Goal: Task Accomplishment & Management: Complete application form

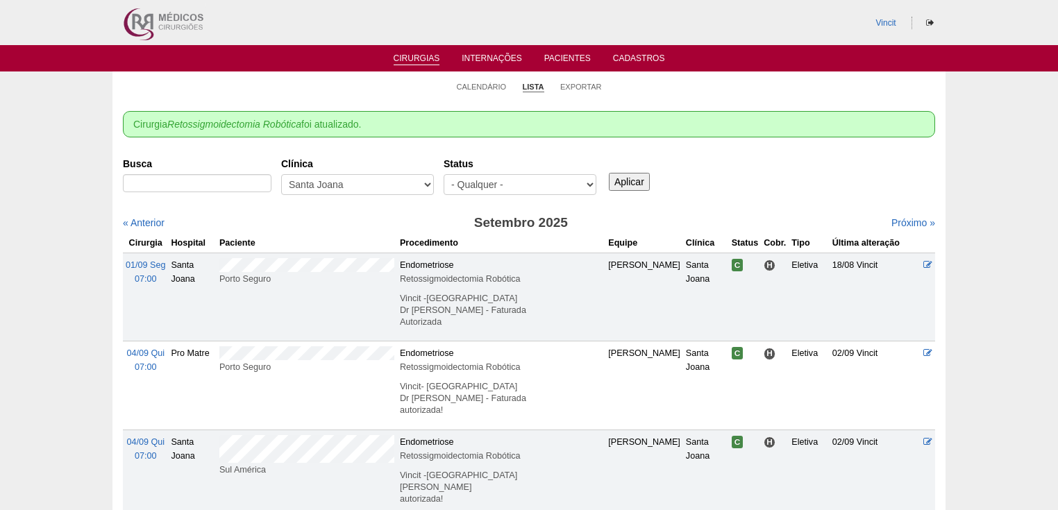
click at [408, 57] on link "Cirurgias" at bounding box center [417, 59] width 47 height 12
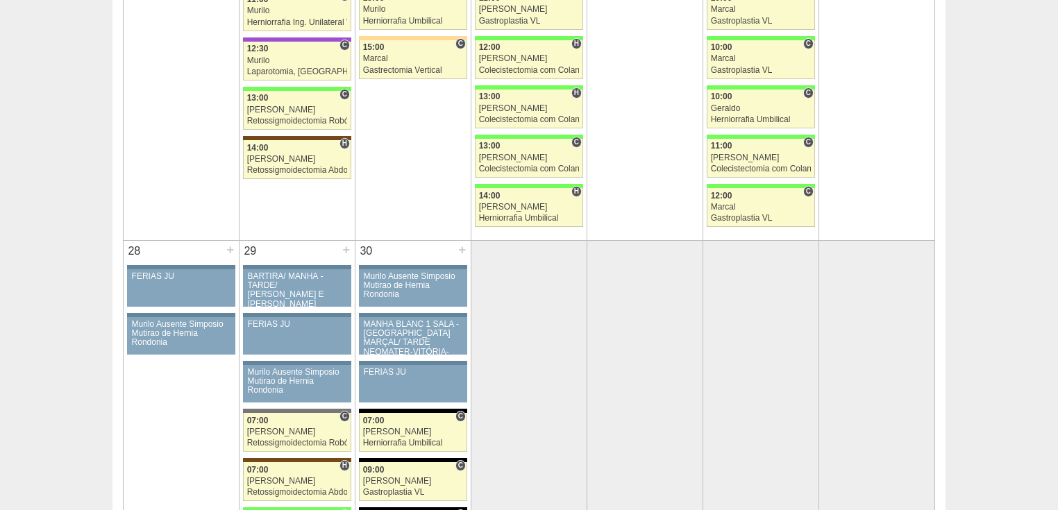
scroll to position [2666, 0]
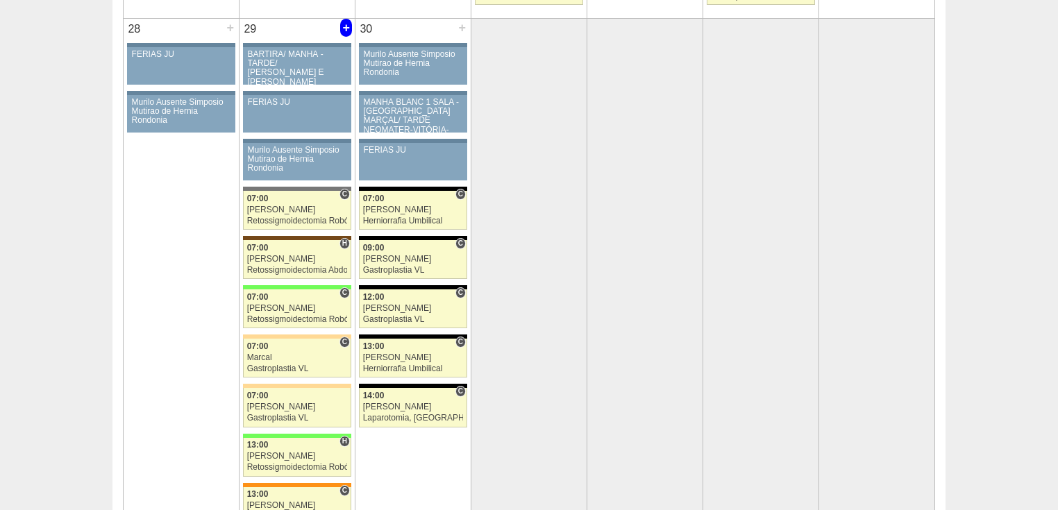
click at [342, 19] on div "+" at bounding box center [346, 28] width 12 height 18
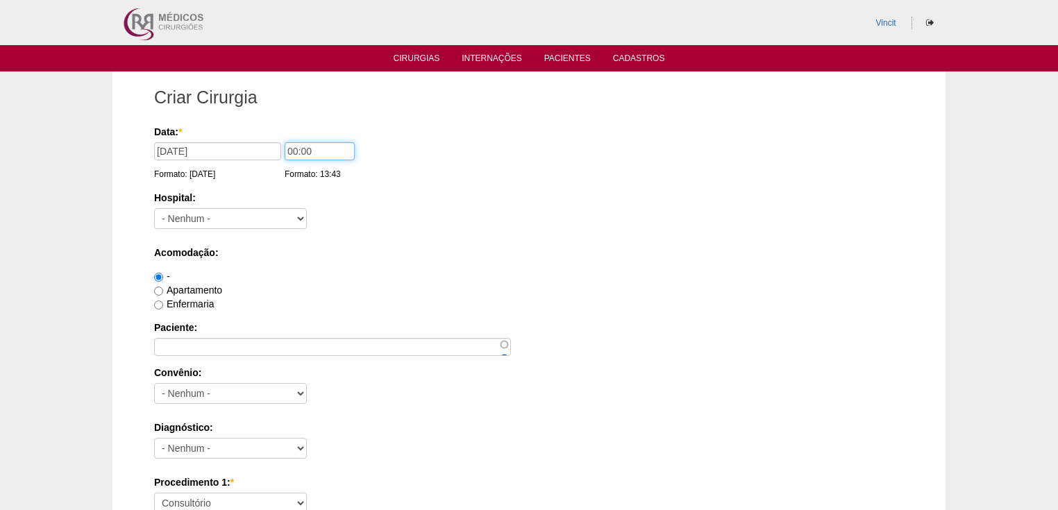
click at [311, 151] on input "00:00" at bounding box center [320, 151] width 70 height 18
type input "0"
type input "13:45"
click at [209, 215] on select "- Nenhum - 9 de Julho Albert Einstein Alvorada América Assunção Bartira Benefic…" at bounding box center [230, 218] width 153 height 21
select select "35"
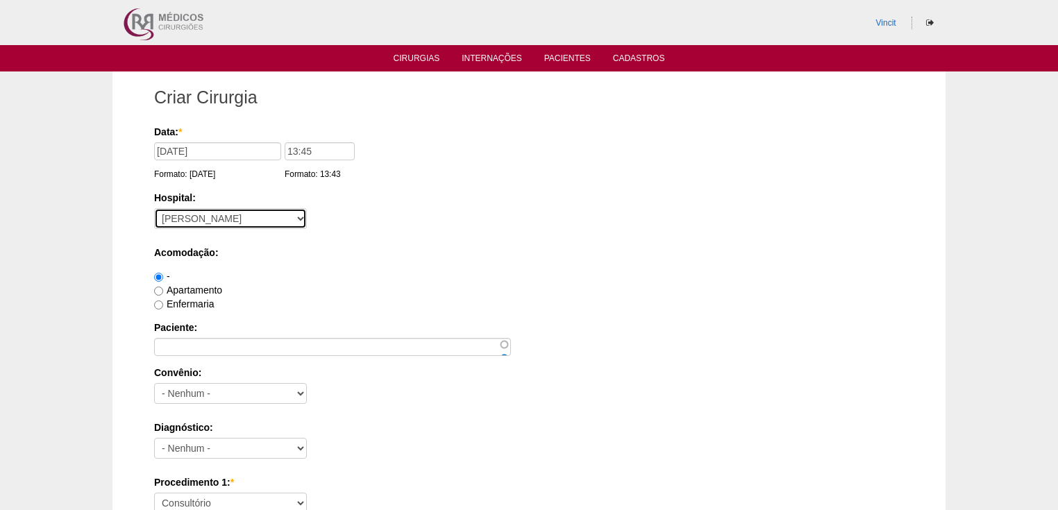
click at [154, 208] on select "- Nenhum - 9 de Julho Albert Einstein Alvorada América Assunção Bartira Benefic…" at bounding box center [230, 218] width 153 height 21
click at [156, 290] on input "Apartamento" at bounding box center [158, 291] width 9 height 9
radio input "true"
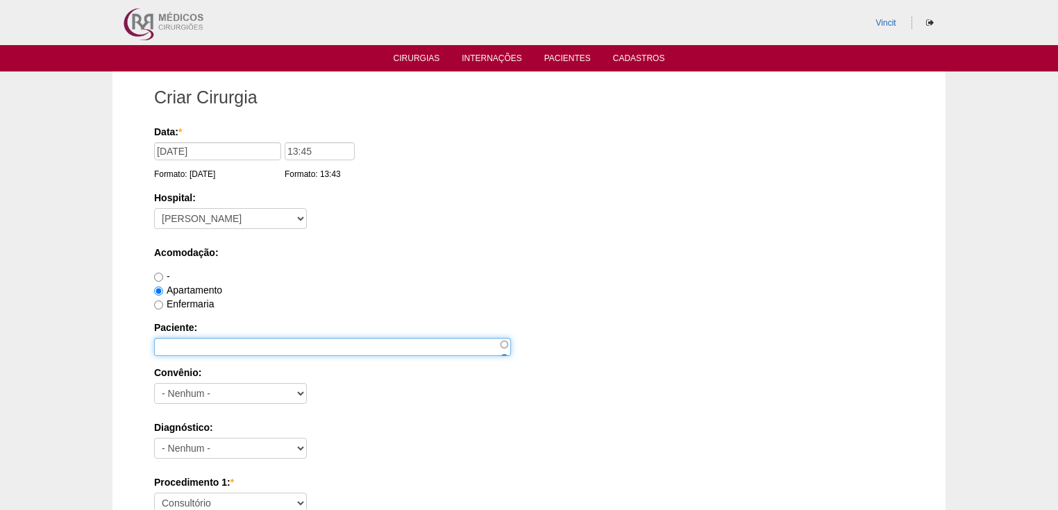
click at [166, 344] on input "Paciente:" at bounding box center [332, 347] width 357 height 18
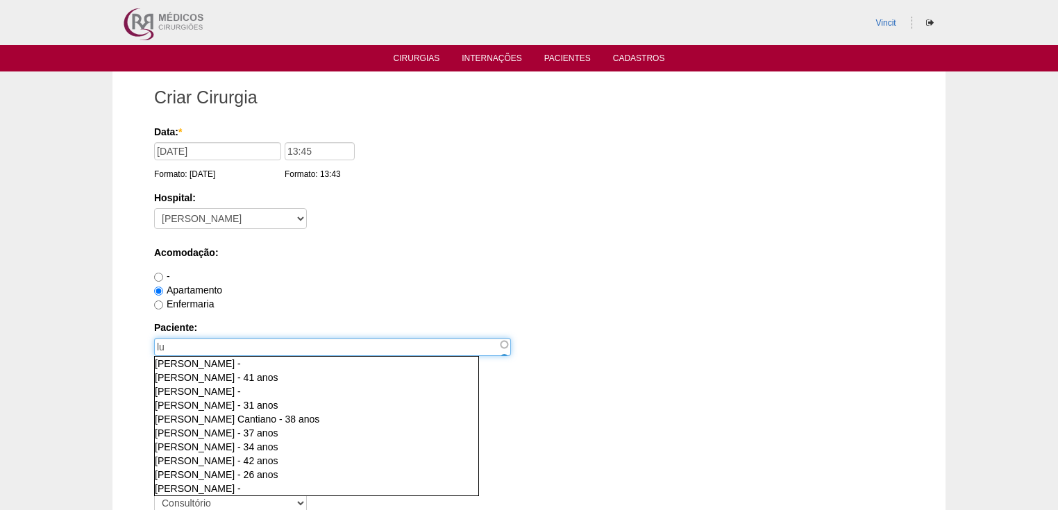
type input "l"
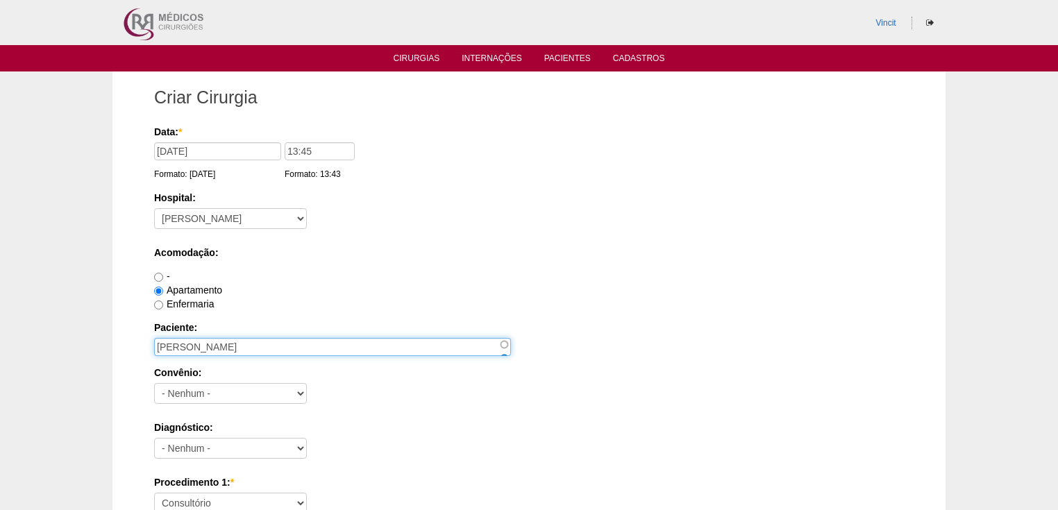
type input "[PERSON_NAME]"
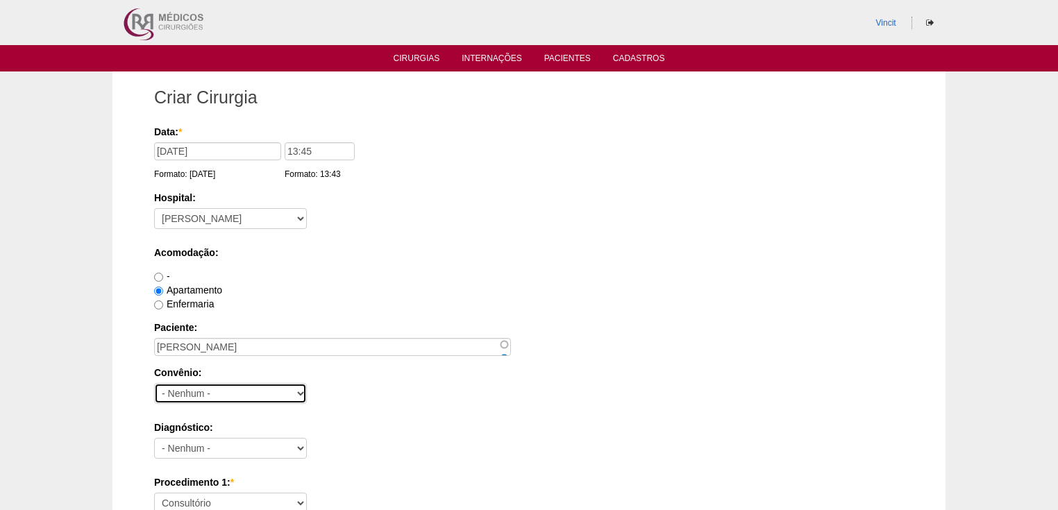
click at [192, 394] on select "- Nenhum - Abet Afresp Allianz Amil Blue Life Caasp Cabesp Caixa de Pensões Car…" at bounding box center [230, 393] width 153 height 21
select select "25"
click at [154, 383] on select "- Nenhum - Abet Afresp Allianz Amil Blue Life Caasp Cabesp Caixa de Pensões Car…" at bounding box center [230, 393] width 153 height 21
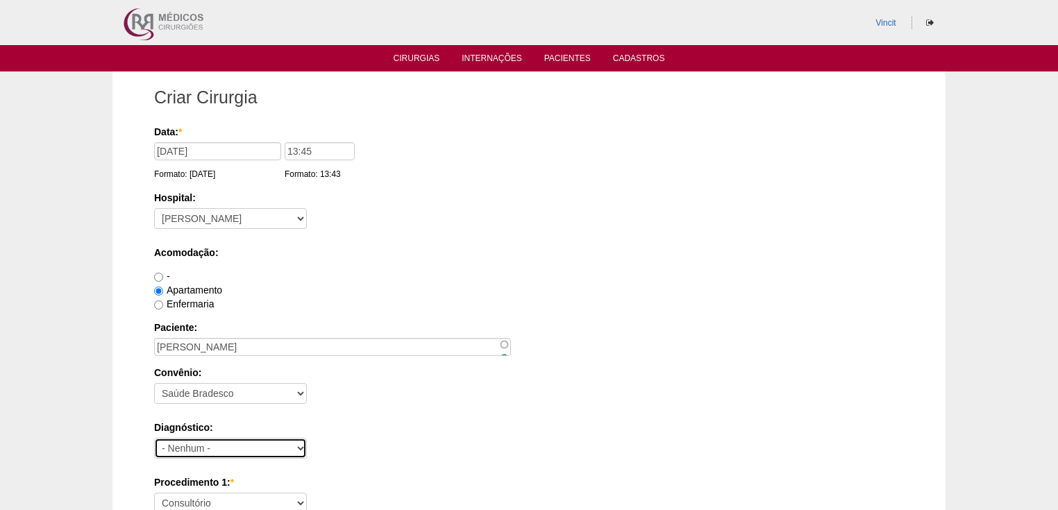
click at [176, 446] on select "- Nenhum - Abdome Agudo Abscesso Hepático Abscesso Perianal Abscesso Peritoneal…" at bounding box center [230, 448] width 153 height 21
select select "3897"
click at [154, 438] on select "- Nenhum - Abdome Agudo Abscesso Hepático Abscesso Perianal Abscesso Peritoneal…" at bounding box center [230, 448] width 153 height 21
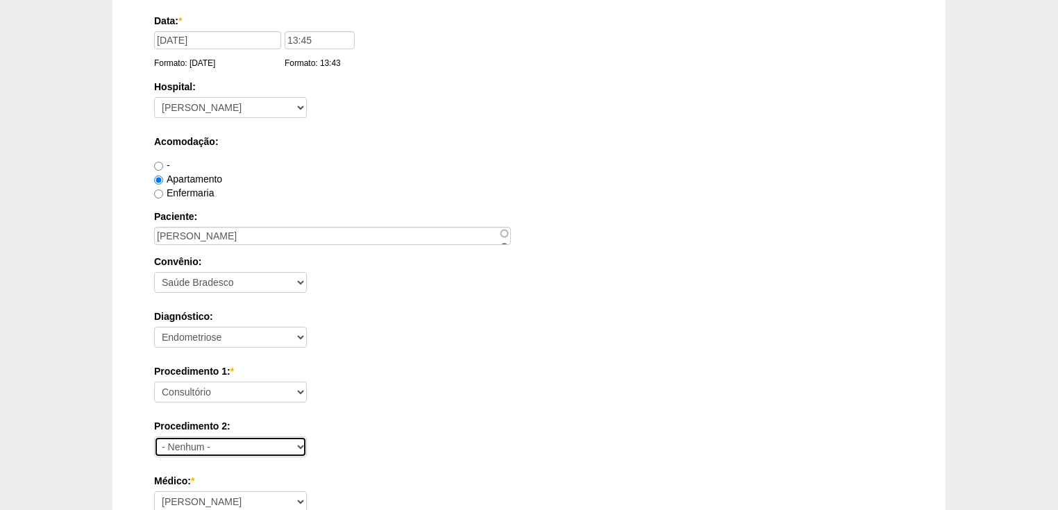
click at [187, 444] on select "- Nenhum - Consultório Abscesso Hepático - Drenagem Abscesso perianal Amputação…" at bounding box center [230, 447] width 153 height 21
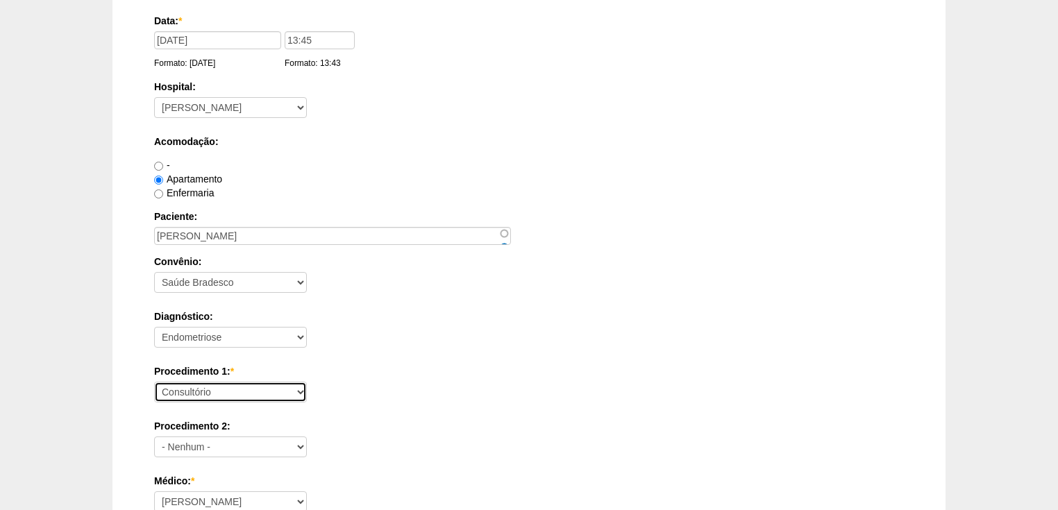
click at [178, 392] on select "Consultório Abscesso Hepático - Drenagem Abscesso perianal Amputação Abdômino P…" at bounding box center [230, 392] width 153 height 21
select select "31203"
click at [154, 382] on select "Consultório Abscesso Hepático - Drenagem Abscesso perianal Amputação Abdômino P…" at bounding box center [230, 392] width 153 height 21
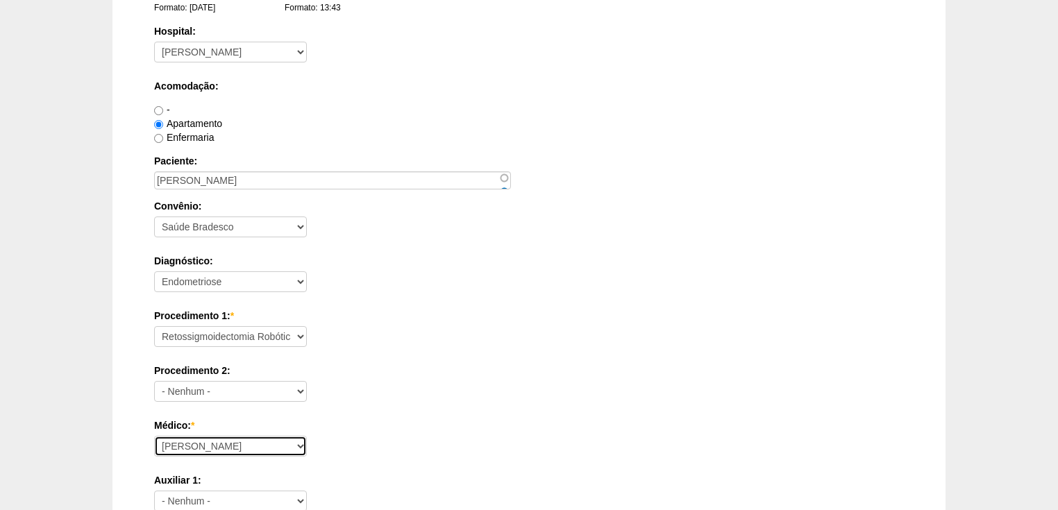
click at [183, 449] on select "Ana Paula Bruno Felipe Rossi Geraldo Igor Benevides Isabella Juliana Luiz Guilh…" at bounding box center [230, 446] width 153 height 21
select select "22"
click at [154, 436] on select "Ana Paula Bruno Felipe Rossi Geraldo Igor Benevides Isabella Juliana Luiz Guilh…" at bounding box center [230, 446] width 153 height 21
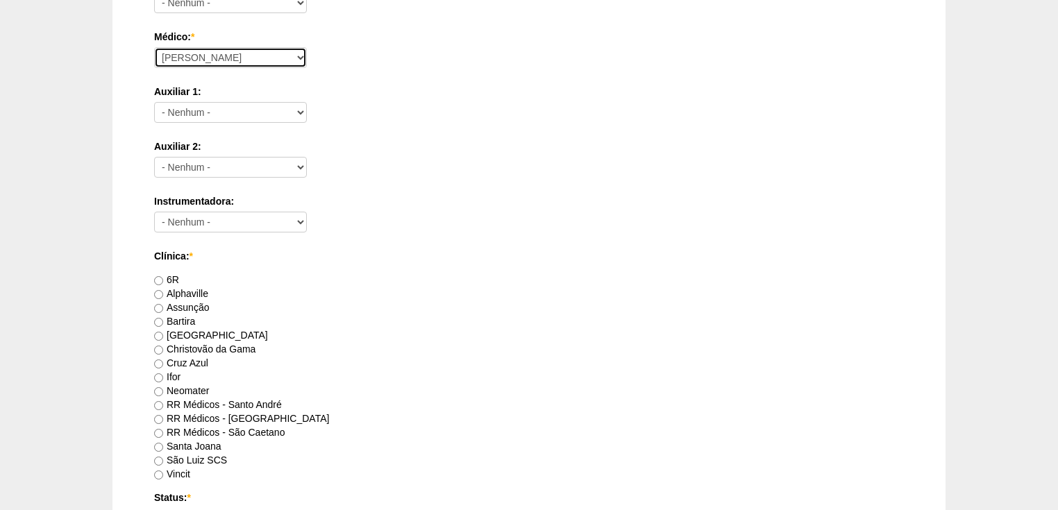
scroll to position [667, 0]
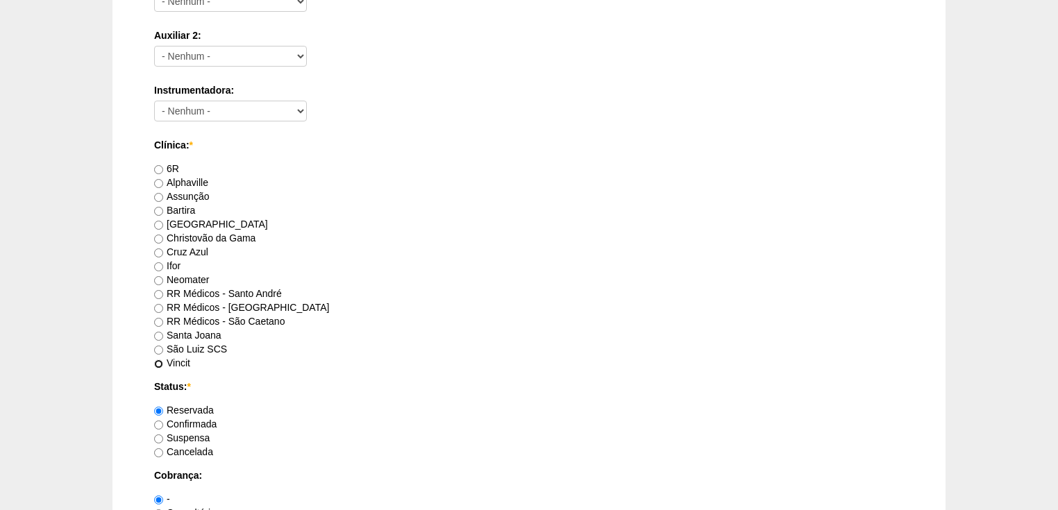
click at [158, 361] on input "Vincit" at bounding box center [158, 364] width 9 height 9
radio input "true"
click at [156, 422] on input "Confirmada" at bounding box center [158, 425] width 9 height 9
radio input "true"
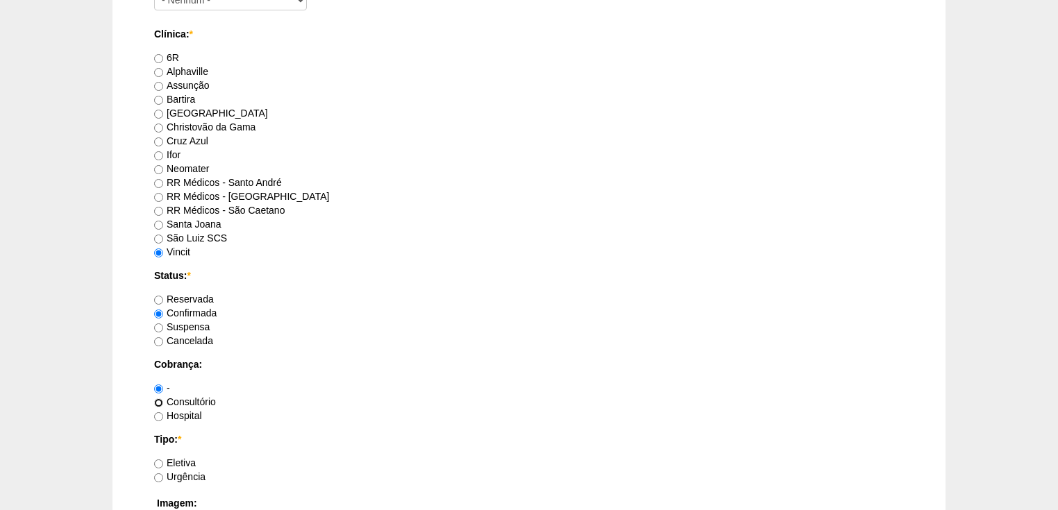
click at [156, 400] on input "Consultório" at bounding box center [158, 403] width 9 height 9
radio input "true"
click at [162, 462] on input "Eletiva" at bounding box center [158, 464] width 9 height 9
radio input "true"
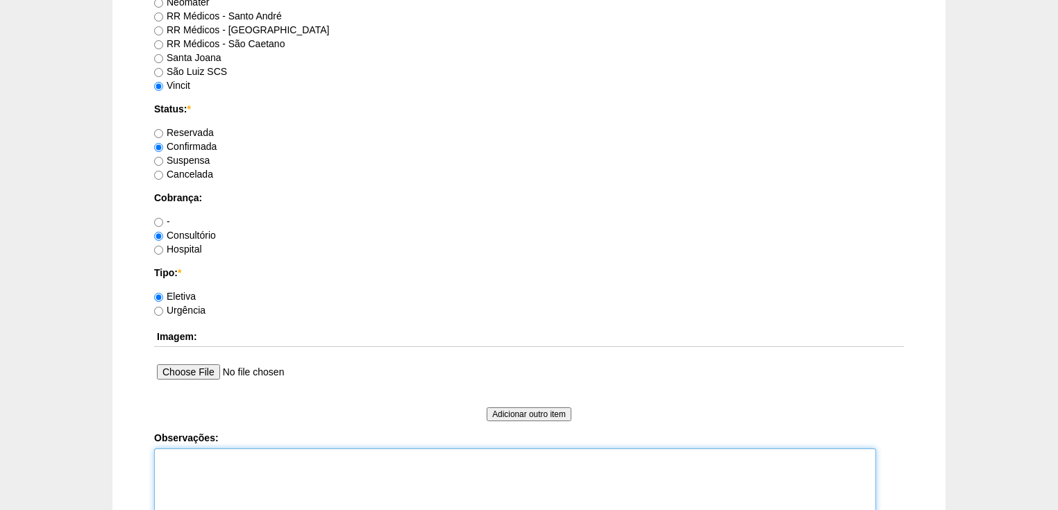
click at [175, 459] on textarea "Observações:" at bounding box center [515, 487] width 722 height 76
type textarea "v"
click at [242, 460] on textarea "Vincit - Particular" at bounding box center [515, 487] width 722 height 76
click at [208, 471] on textarea "Vincit - Particular Dr Rubens Dr Renato Panhoca" at bounding box center [515, 487] width 722 height 76
click at [250, 485] on textarea "Vincit - Particular Dr Rubens - Dr Renato Panhoca" at bounding box center [515, 487] width 722 height 76
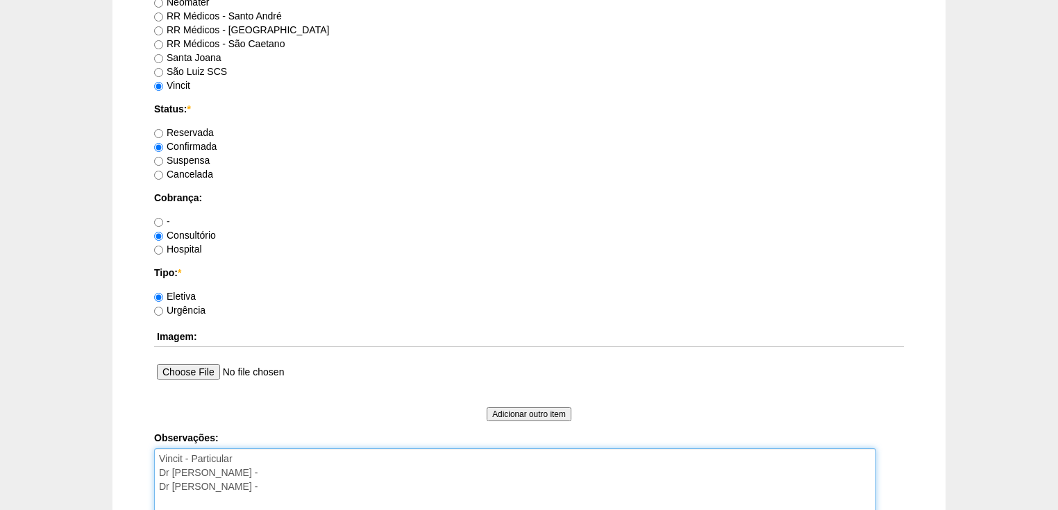
scroll to position [1055, 0]
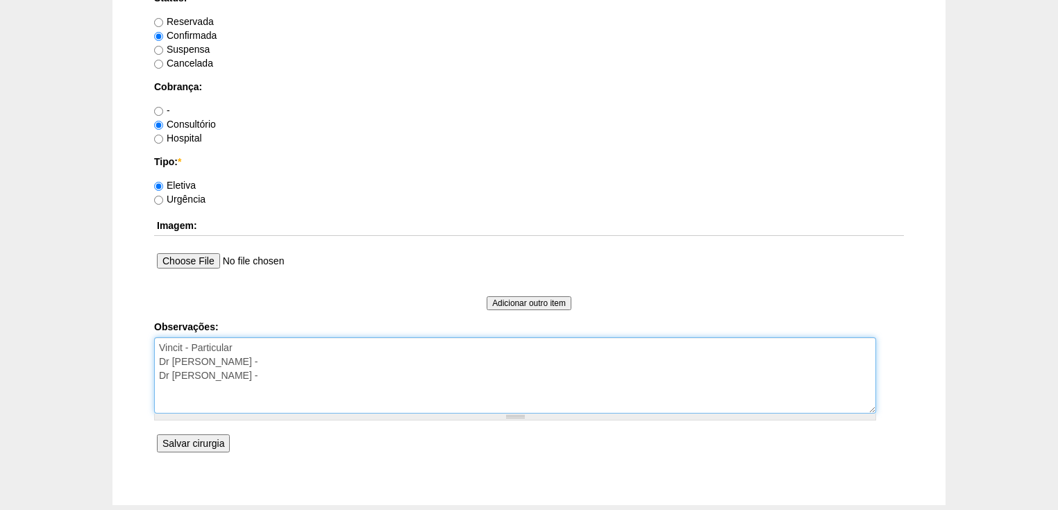
type textarea "Vincit - Particular Dr Rubens - Dr Renato Panhoca -"
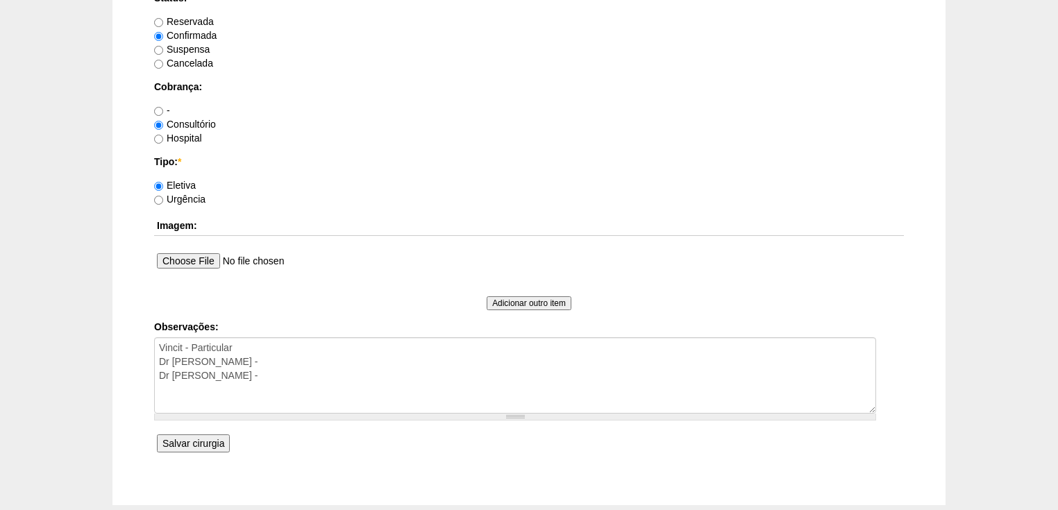
click at [196, 442] on input "Salvar cirurgia" at bounding box center [193, 444] width 73 height 18
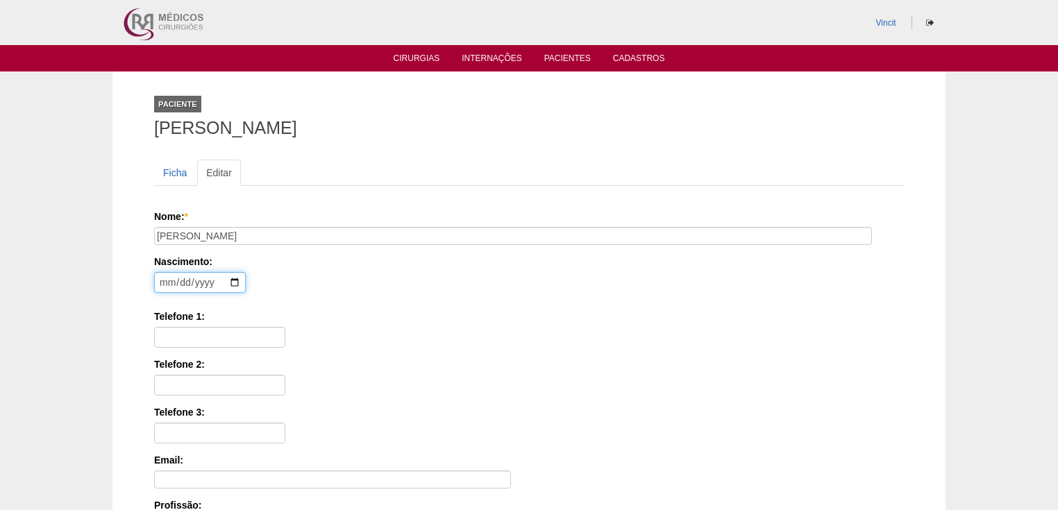
click at [167, 276] on input "date" at bounding box center [200, 282] width 92 height 21
type input "1981-10-22"
click at [169, 336] on input "Telefone 1:" at bounding box center [219, 337] width 131 height 21
paste input "(11) 98013-4335"
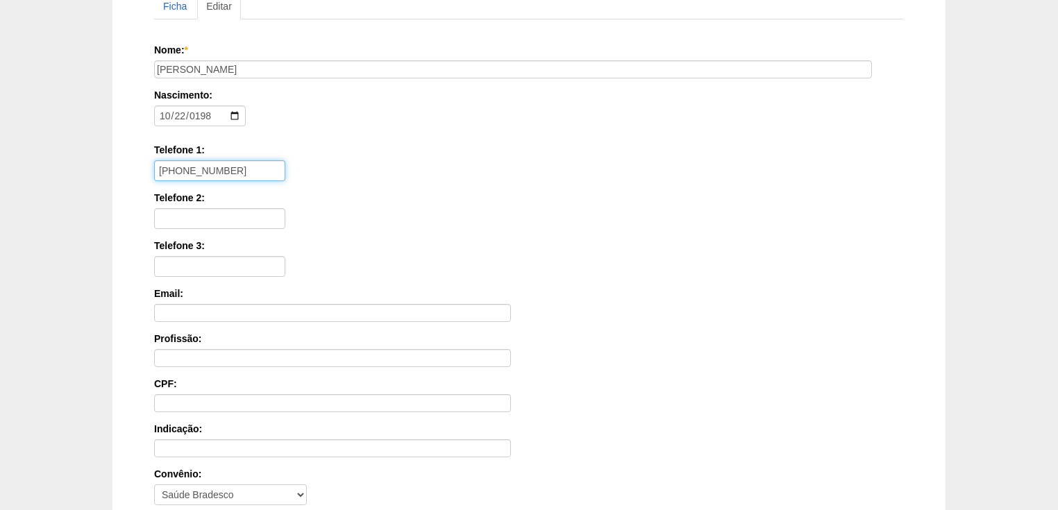
scroll to position [333, 0]
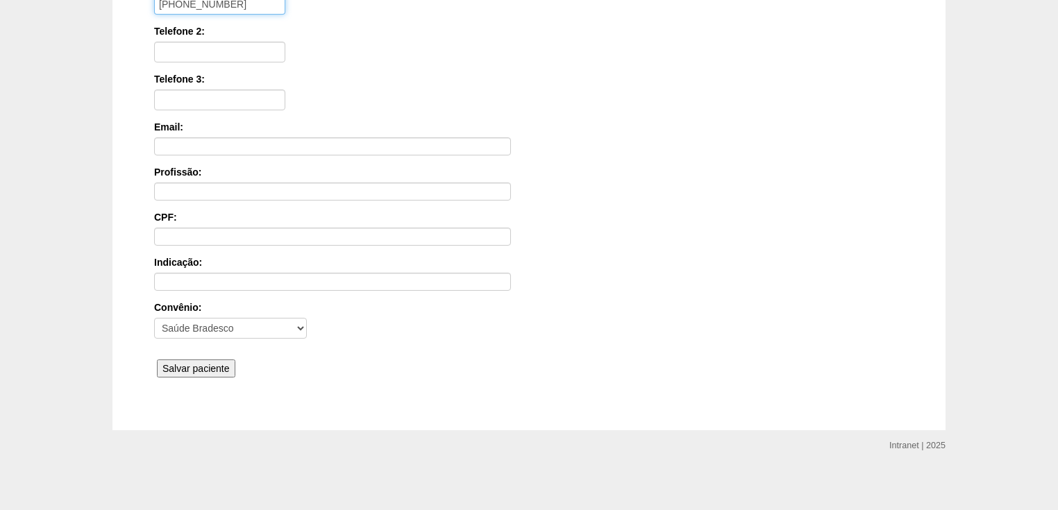
type input "(11) 98013-4335"
click at [195, 361] on input "Salvar paciente" at bounding box center [196, 369] width 78 height 18
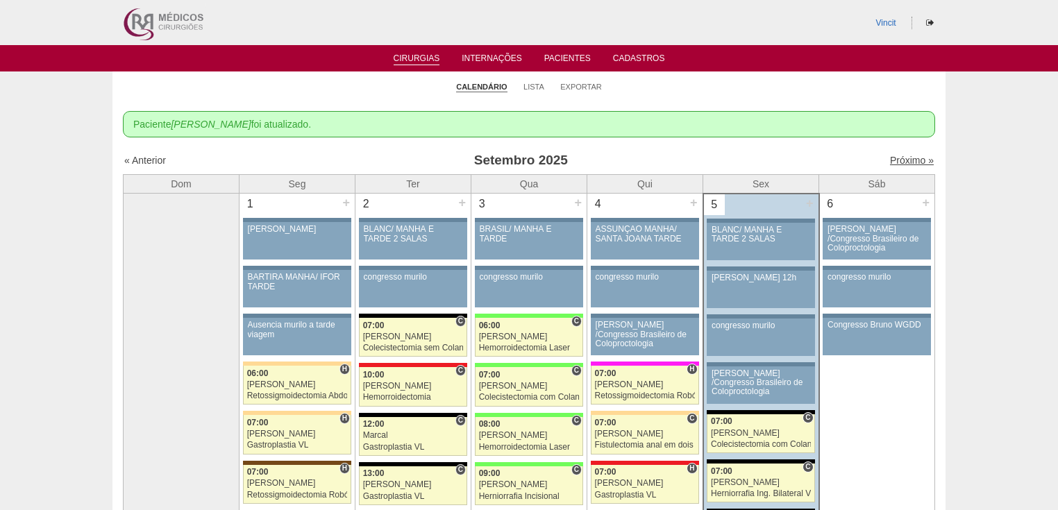
click at [912, 159] on link "Próximo »" at bounding box center [912, 160] width 44 height 11
